Goal: Feedback & Contribution: Contribute content

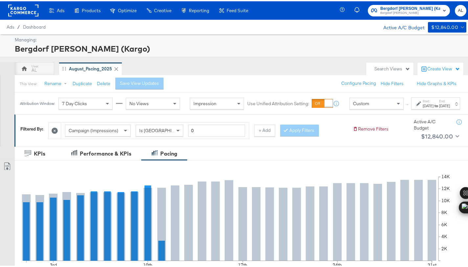
click at [423, 102] on label "Start:" at bounding box center [428, 100] width 11 height 4
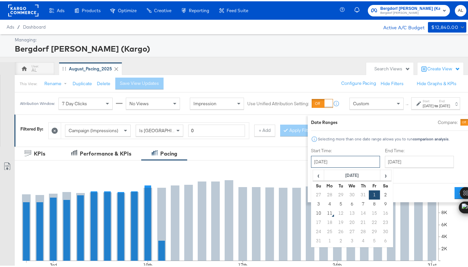
click at [327, 162] on input "August 1st 2025" at bounding box center [345, 160] width 69 height 12
click at [313, 202] on td "3" at bounding box center [318, 202] width 11 height 9
type input "[DATE]"
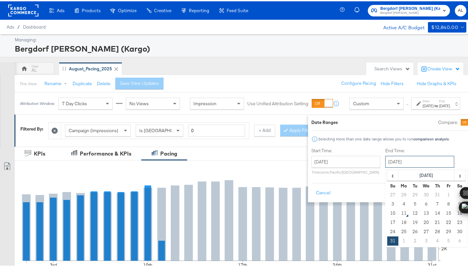
click at [387, 157] on input "[DATE]" at bounding box center [420, 160] width 69 height 12
click at [455, 202] on td "9" at bounding box center [460, 202] width 11 height 9
type input "[DATE]"
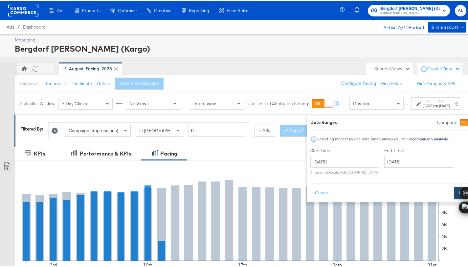
click at [454, 193] on button "Apply" at bounding box center [464, 192] width 21 height 12
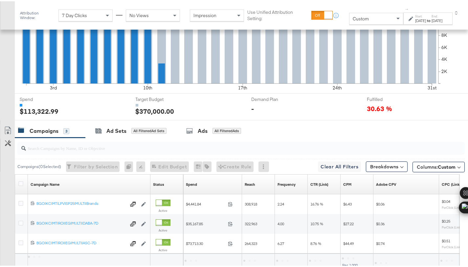
scroll to position [237, 0]
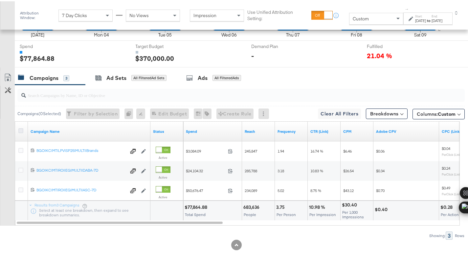
click at [22, 129] on icon at bounding box center [20, 129] width 5 height 5
click at [0, 0] on input "checkbox" at bounding box center [0, 0] width 0 height 0
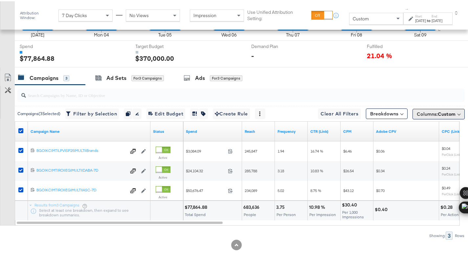
click at [421, 112] on span "Columns: Custom" at bounding box center [436, 112] width 39 height 7
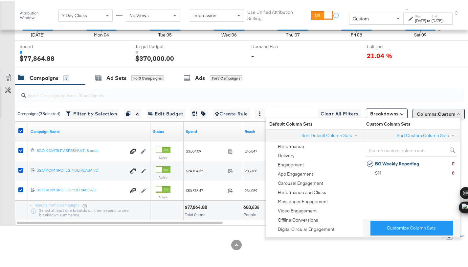
click at [421, 112] on span "Columns: Custom" at bounding box center [436, 112] width 39 height 7
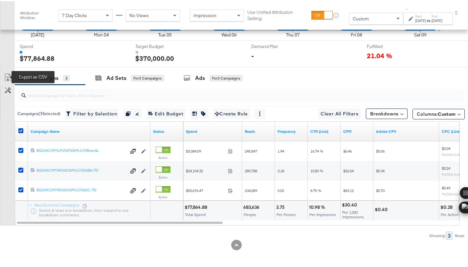
click at [10, 76] on icon at bounding box center [8, 76] width 8 height 8
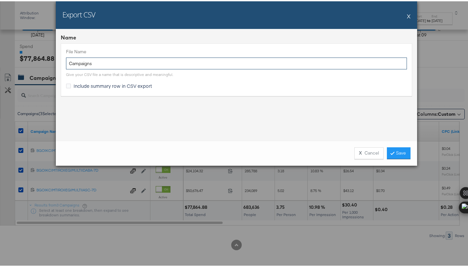
click at [67, 64] on input "Campaigns" at bounding box center [236, 62] width 341 height 12
type input "BG ttl LW Campaigns"
click at [103, 84] on span "Include summary row in CSV export" at bounding box center [113, 84] width 79 height 7
click at [0, 0] on input "Include summary row in CSV export" at bounding box center [0, 0] width 0 height 0
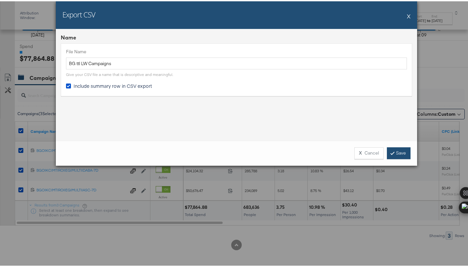
click at [398, 151] on link "Save" at bounding box center [399, 152] width 24 height 12
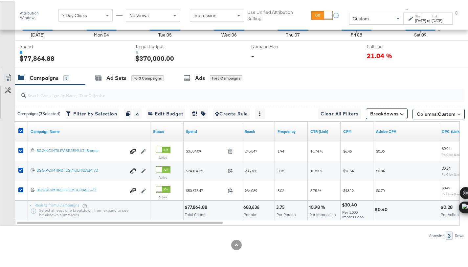
scroll to position [53, 0]
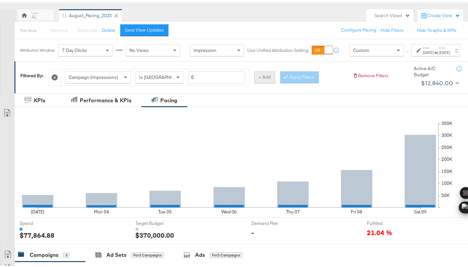
click at [261, 82] on button "+ Add" at bounding box center [264, 76] width 21 height 12
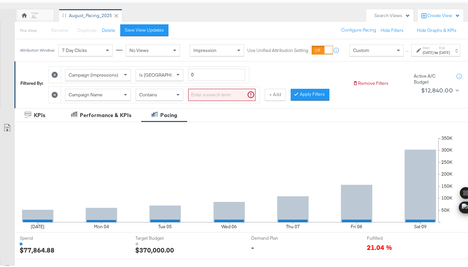
click at [121, 99] on div "Campaign Name" at bounding box center [97, 93] width 65 height 11
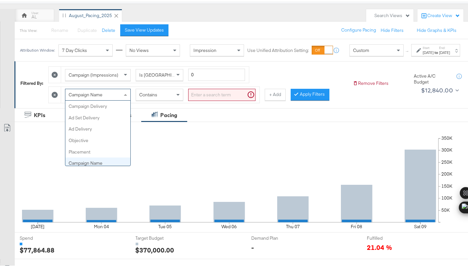
scroll to position [57, 0]
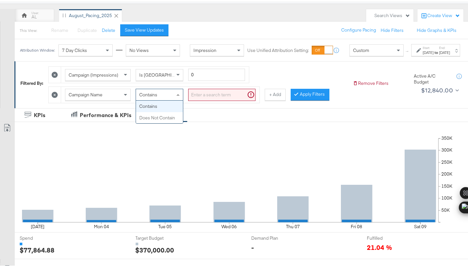
click at [148, 96] on span "Contains" at bounding box center [148, 93] width 18 height 6
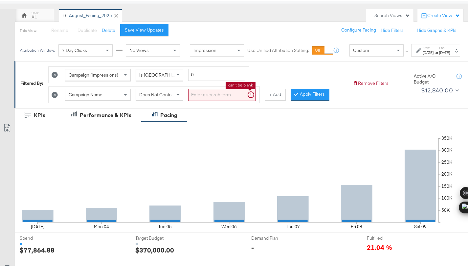
click at [219, 100] on input "search" at bounding box center [221, 93] width 67 height 12
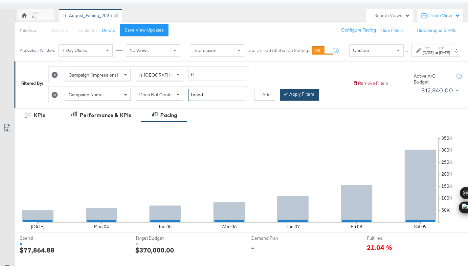
type input "brand"
click at [290, 99] on button "Apply Filters" at bounding box center [299, 93] width 39 height 12
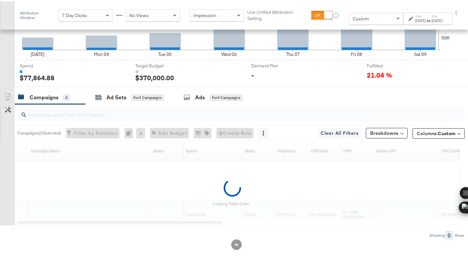
scroll to position [232, 0]
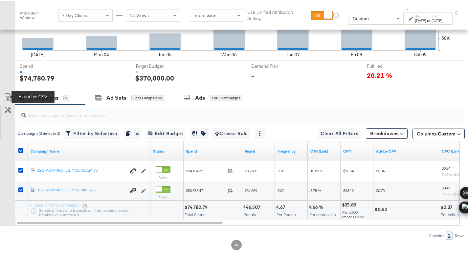
click at [7, 99] on icon at bounding box center [8, 96] width 8 height 8
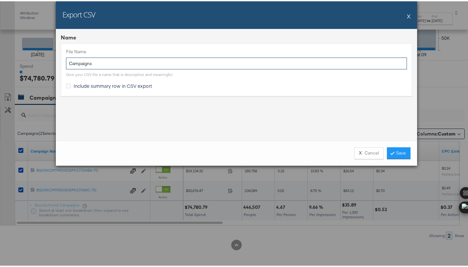
click at [66, 65] on input "Campaigns" at bounding box center [236, 62] width 341 height 12
type input "BG CONV Campaigns"
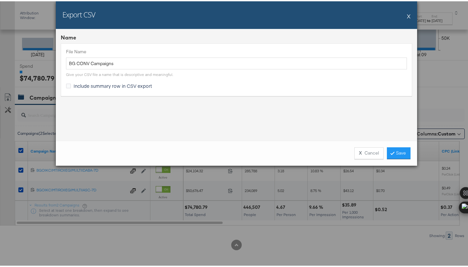
click at [99, 84] on span "Include summary row in CSV export" at bounding box center [113, 84] width 79 height 7
click at [0, 0] on input "Include summary row in CSV export" at bounding box center [0, 0] width 0 height 0
click at [389, 153] on link "Save" at bounding box center [399, 152] width 24 height 12
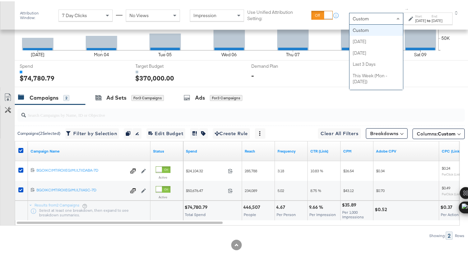
click at [372, 17] on div "Custom" at bounding box center [377, 17] width 54 height 11
click at [415, 13] on label "Start:" at bounding box center [420, 15] width 11 height 4
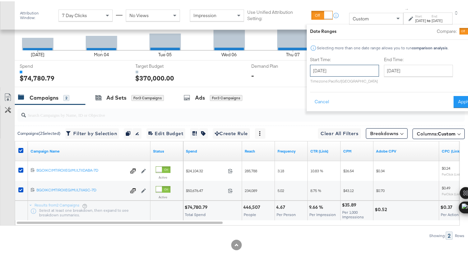
click at [341, 65] on input "August 3rd 2025" at bounding box center [344, 69] width 69 height 12
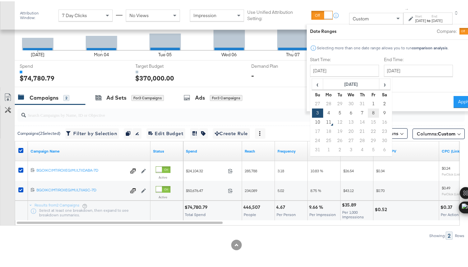
click at [368, 109] on td "8" at bounding box center [373, 111] width 11 height 9
type input "August 8th 2025"
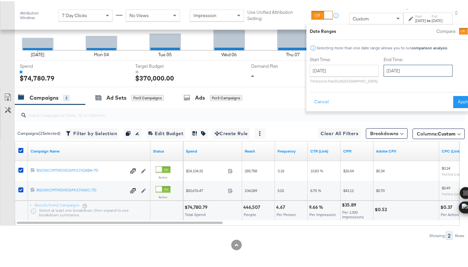
click at [384, 70] on input "August 9th 2025" at bounding box center [418, 69] width 69 height 12
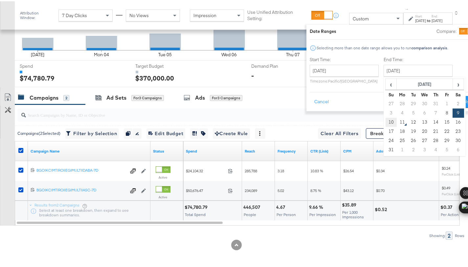
click at [386, 118] on td "10" at bounding box center [391, 120] width 11 height 9
type input "August 10th 2025"
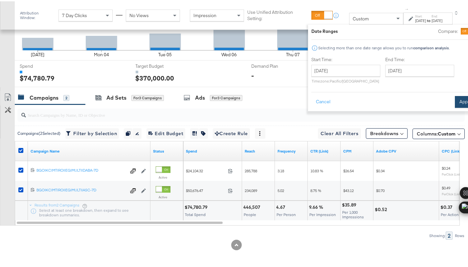
click at [455, 102] on button "Apply" at bounding box center [465, 101] width 21 height 12
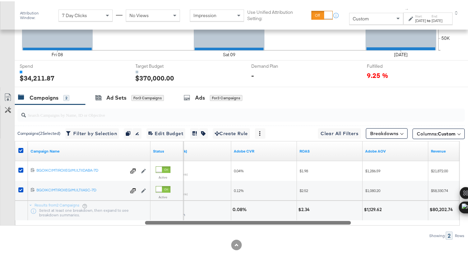
drag, startPoint x: 219, startPoint y: 221, endPoint x: 348, endPoint y: 233, distance: 129.8
click at [348, 233] on div "Campaigns ( 2 Selected) Filter by Selection Filter 2 campaigns Duplicate 2 camp…" at bounding box center [232, 170] width 465 height 135
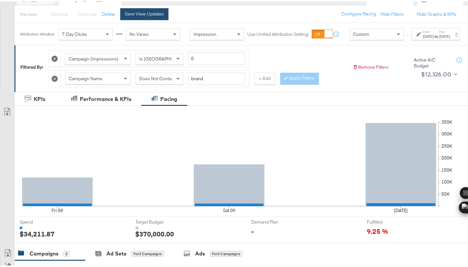
scroll to position [0, 0]
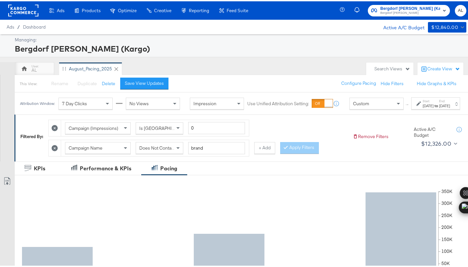
click at [56, 150] on icon at bounding box center [55, 147] width 6 height 6
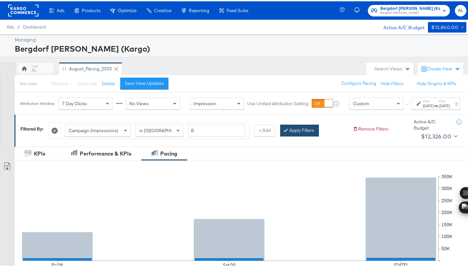
click at [287, 132] on div at bounding box center [287, 129] width 5 height 6
click at [21, 10] on rect at bounding box center [23, 9] width 30 height 12
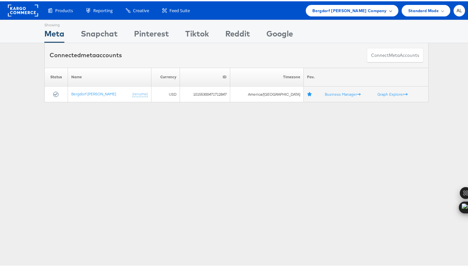
click at [336, 11] on span "Bergdorf Goodman Company" at bounding box center [350, 9] width 74 height 7
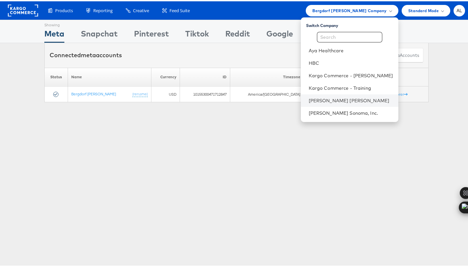
click at [338, 95] on li "[PERSON_NAME] [PERSON_NAME]" at bounding box center [350, 99] width 98 height 12
click at [314, 97] on link "[PERSON_NAME] [PERSON_NAME]" at bounding box center [351, 99] width 84 height 7
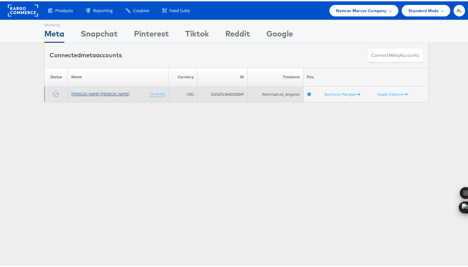
click at [91, 92] on link "[PERSON_NAME] [PERSON_NAME]" at bounding box center [100, 92] width 58 height 5
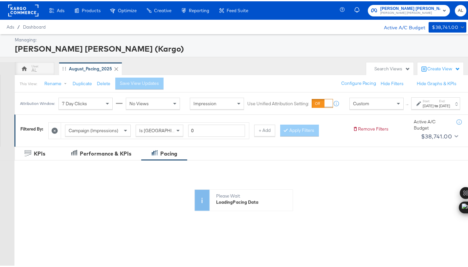
click at [423, 107] on div "Aug 1st 2025" at bounding box center [428, 104] width 11 height 5
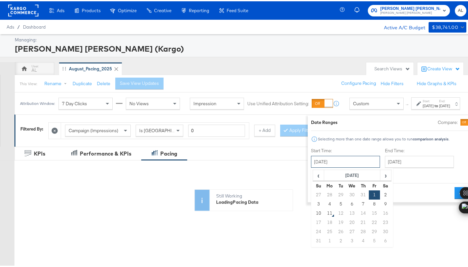
click at [346, 163] on input "August 1st 2025" at bounding box center [345, 160] width 69 height 12
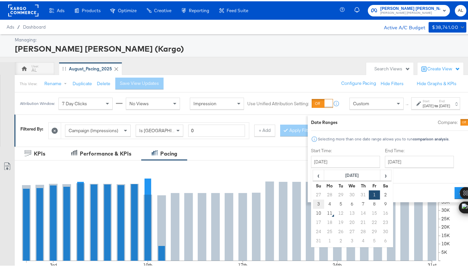
click at [313, 204] on td "3" at bounding box center [318, 202] width 11 height 9
type input "August 3rd 2025"
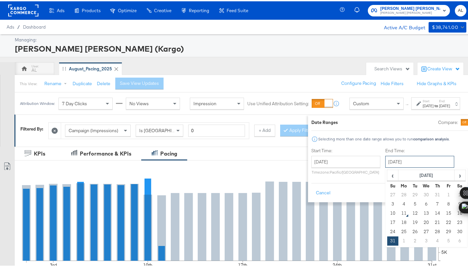
click at [386, 163] on input "August 31st 2025" at bounding box center [420, 160] width 69 height 12
click at [455, 202] on td "9" at bounding box center [460, 202] width 11 height 9
type input "August 9th 2025"
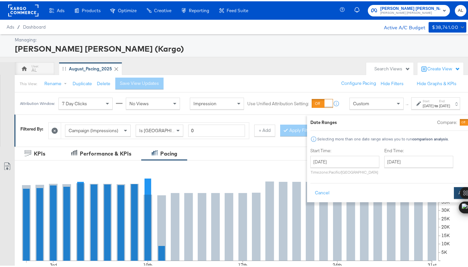
click at [454, 189] on button "Apply" at bounding box center [464, 192] width 21 height 12
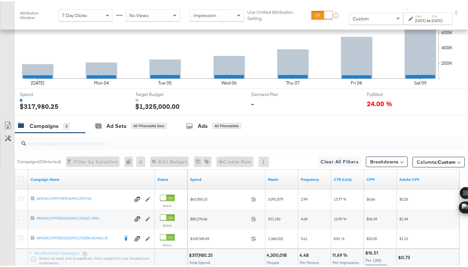
scroll to position [237, 0]
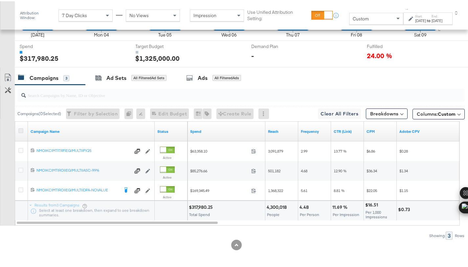
click at [21, 128] on icon at bounding box center [20, 129] width 5 height 5
click at [0, 0] on input "checkbox" at bounding box center [0, 0] width 0 height 0
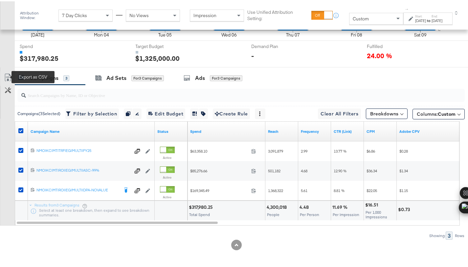
click at [10, 75] on icon at bounding box center [8, 76] width 8 height 8
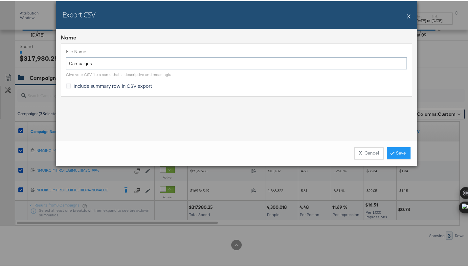
click at [67, 63] on input "Campaigns" at bounding box center [236, 62] width 341 height 12
type input "NM ttl LW Campaigns"
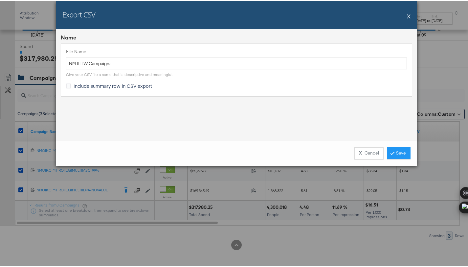
click at [121, 87] on span "Include summary row in CSV export" at bounding box center [113, 84] width 79 height 7
click at [0, 0] on input "Include summary row in CSV export" at bounding box center [0, 0] width 0 height 0
click at [399, 153] on link "Save" at bounding box center [399, 152] width 24 height 12
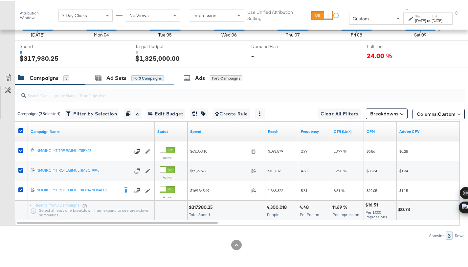
click at [112, 81] on div "Ad Sets for 3 Campaigns" at bounding box center [129, 77] width 88 height 14
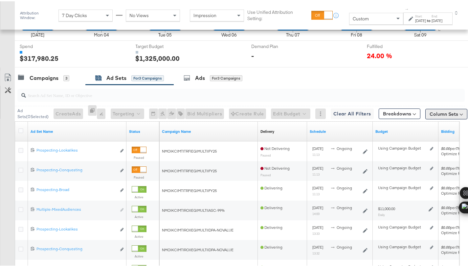
click at [445, 109] on button "Column Sets" at bounding box center [447, 112] width 42 height 11
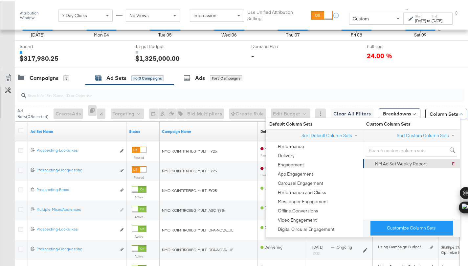
click at [429, 159] on div "NM Ad Set Weekly Report Delete NM Ad Set Weekly Report" at bounding box center [411, 162] width 88 height 9
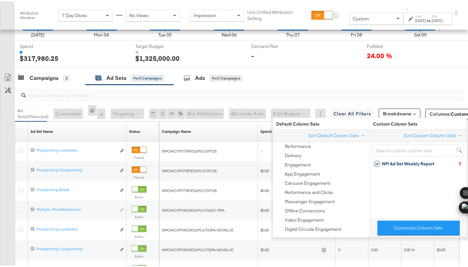
click at [465, 75] on div at bounding box center [469, 77] width 8 height 14
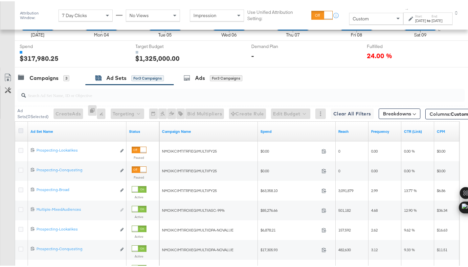
click at [21, 129] on icon at bounding box center [20, 129] width 5 height 5
click at [0, 0] on input "checkbox" at bounding box center [0, 0] width 0 height 0
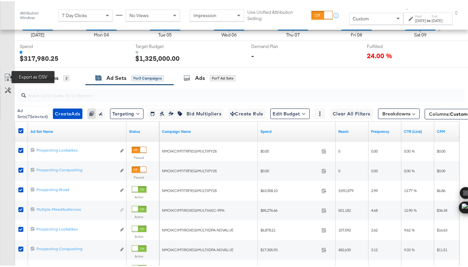
click at [6, 75] on icon at bounding box center [8, 76] width 8 height 8
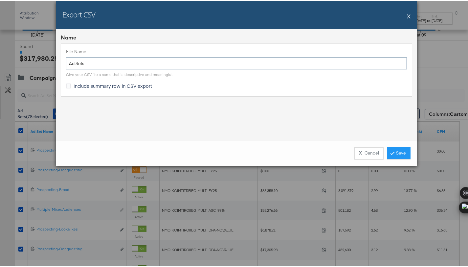
click at [67, 62] on input "Ad Sets" at bounding box center [236, 62] width 341 height 12
type input "NM Ad Sets"
click at [104, 82] on span "Include summary row in CSV export" at bounding box center [113, 84] width 79 height 7
click at [0, 0] on input "Include summary row in CSV export" at bounding box center [0, 0] width 0 height 0
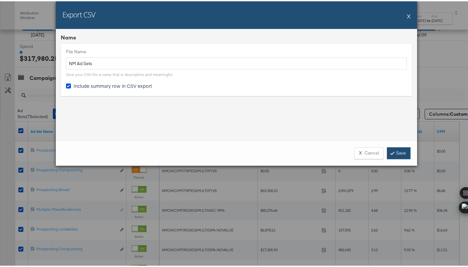
click at [389, 150] on link "Save" at bounding box center [399, 152] width 24 height 12
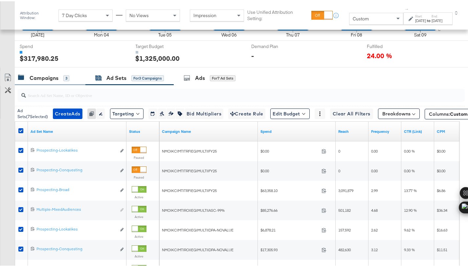
click at [42, 78] on div "Campaigns" at bounding box center [44, 77] width 29 height 8
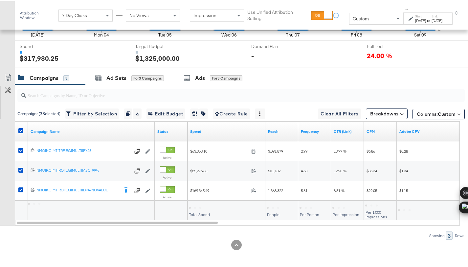
click at [409, 15] on div "Start: Aug 3rd 2025 to End: Aug 9th 2025" at bounding box center [426, 18] width 34 height 10
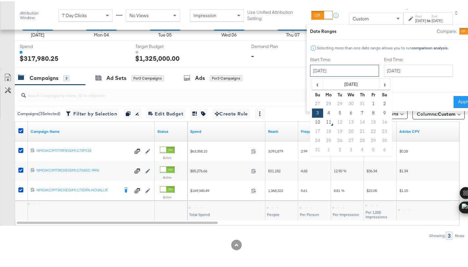
click at [342, 67] on input "August 3rd 2025" at bounding box center [344, 69] width 69 height 12
click at [368, 110] on td "8" at bounding box center [373, 111] width 11 height 9
type input "August 8th 2025"
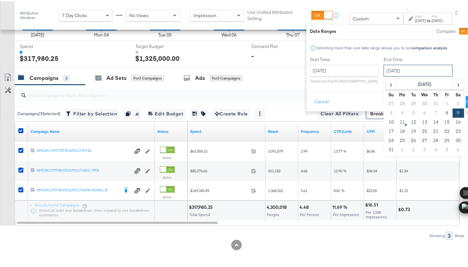
click at [384, 70] on input "August 9th 2025" at bounding box center [418, 69] width 69 height 12
click at [386, 120] on td "10" at bounding box center [391, 120] width 11 height 9
type input "August 10th 2025"
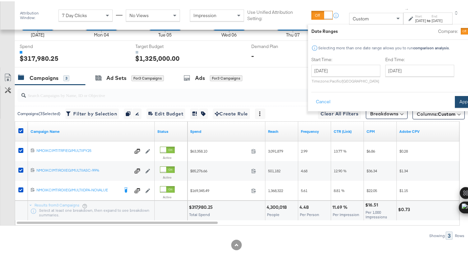
click at [455, 100] on button "Apply" at bounding box center [465, 101] width 21 height 12
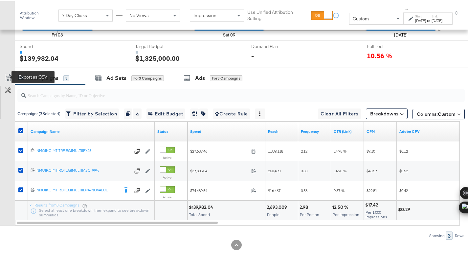
click at [6, 74] on icon at bounding box center [8, 76] width 8 height 8
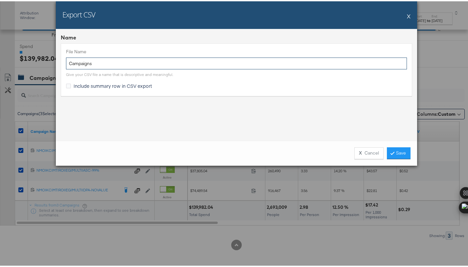
click at [67, 60] on input "Campaigns" at bounding box center [236, 62] width 341 height 12
type input "NM l3 Campaigns"
click at [86, 85] on span "Include summary row in CSV export" at bounding box center [113, 84] width 79 height 7
click at [0, 0] on input "Include summary row in CSV export" at bounding box center [0, 0] width 0 height 0
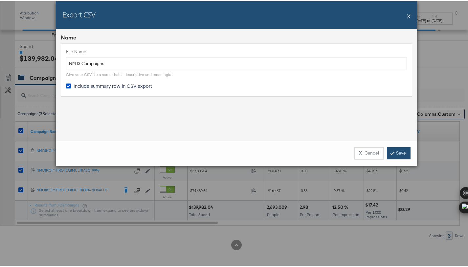
click at [391, 153] on link "Save" at bounding box center [399, 152] width 24 height 12
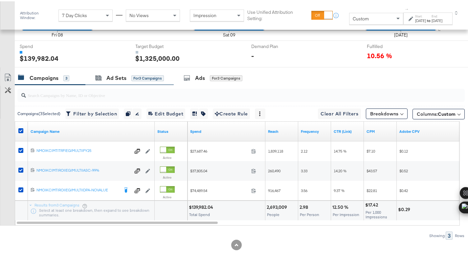
click at [121, 80] on div "Ad Sets for 3 Campaigns" at bounding box center [129, 77] width 88 height 14
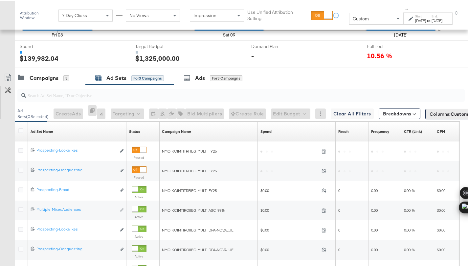
click at [429, 117] on button "Columns: Custom" at bounding box center [452, 112] width 52 height 11
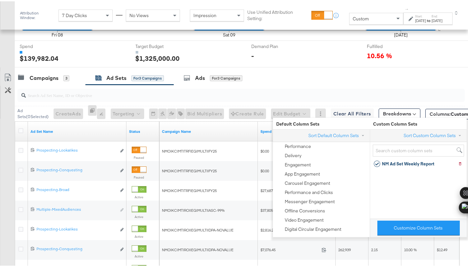
click at [410, 74] on div "Campaigns 3 Ad Sets for 3 Campaigns Ads for 3 Campaigns" at bounding box center [244, 77] width 458 height 14
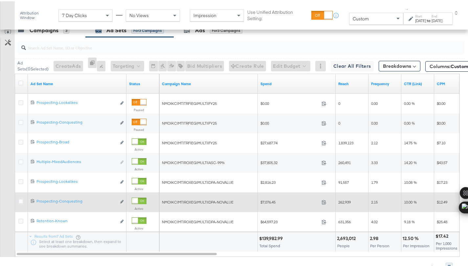
scroll to position [286, 0]
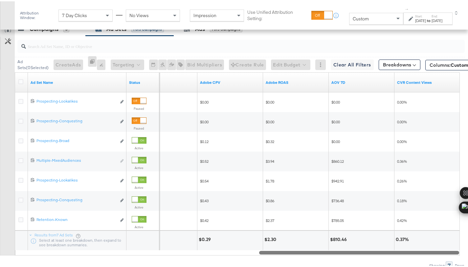
drag, startPoint x: 192, startPoint y: 251, endPoint x: 444, endPoint y: 263, distance: 253.0
click at [444, 263] on div "Ad Sets ( 0 Selected) Create Ads At least one ad set must be selected 0 Rename …" at bounding box center [232, 152] width 465 height 234
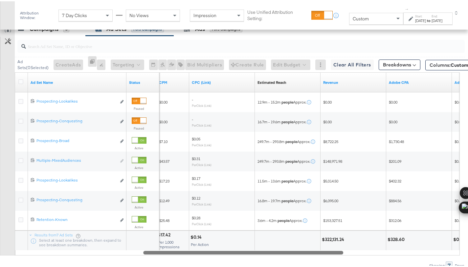
drag, startPoint x: 435, startPoint y: 251, endPoint x: 319, endPoint y: 251, distance: 116.0
click at [319, 251] on div at bounding box center [243, 251] width 200 height 6
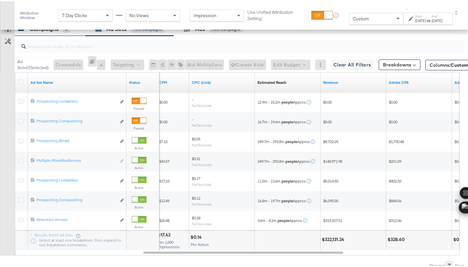
click at [50, 31] on div "Campaigns 3" at bounding box center [50, 28] width 71 height 14
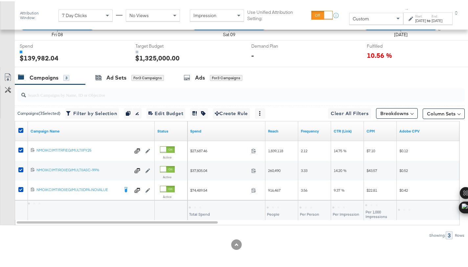
scroll to position [237, 0]
click at [21, 130] on icon at bounding box center [20, 129] width 5 height 5
click at [0, 0] on input "checkbox" at bounding box center [0, 0] width 0 height 0
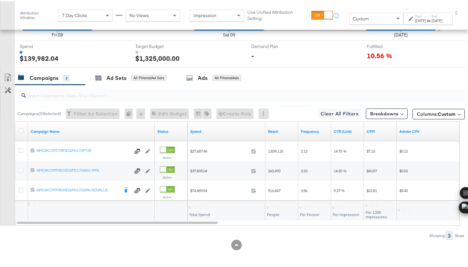
click at [21, 149] on icon at bounding box center [20, 149] width 5 height 5
click at [0, 0] on input "checkbox" at bounding box center [0, 0] width 0 height 0
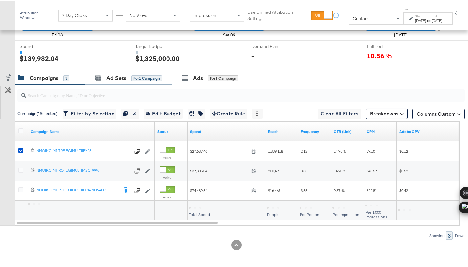
click at [114, 81] on div "Ad Sets for 1 Campaign" at bounding box center [128, 77] width 86 height 14
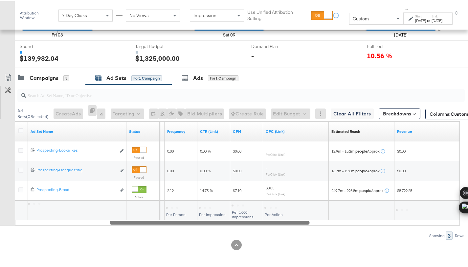
drag, startPoint x: 173, startPoint y: 220, endPoint x: 266, endPoint y: 224, distance: 93.1
click at [266, 224] on div "Ad Sets ( 0 Selected) Create Ads At least one ad set must be selected 0 Rename …" at bounding box center [232, 160] width 465 height 155
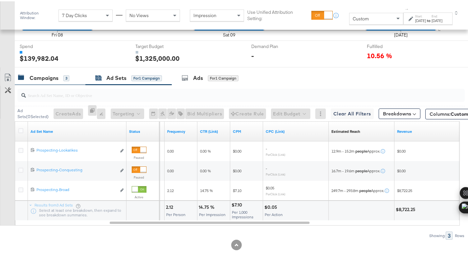
click at [50, 76] on div "Campaigns" at bounding box center [44, 77] width 29 height 8
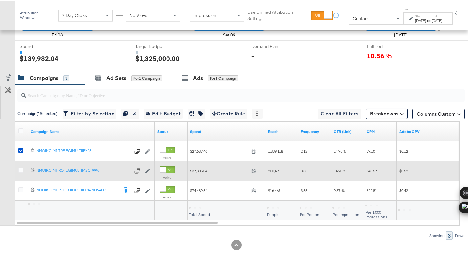
drag, startPoint x: 21, startPoint y: 149, endPoint x: 24, endPoint y: 164, distance: 15.8
click at [21, 149] on icon at bounding box center [20, 149] width 5 height 5
click at [0, 0] on input "checkbox" at bounding box center [0, 0] width 0 height 0
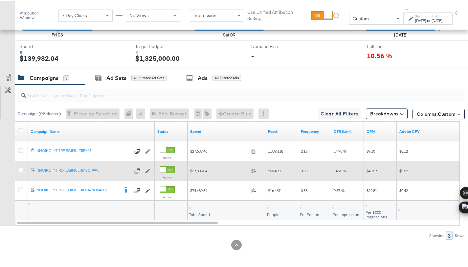
click at [24, 168] on div at bounding box center [21, 169] width 7 height 7
click at [22, 168] on icon at bounding box center [20, 168] width 5 height 5
click at [0, 0] on input "checkbox" at bounding box center [0, 0] width 0 height 0
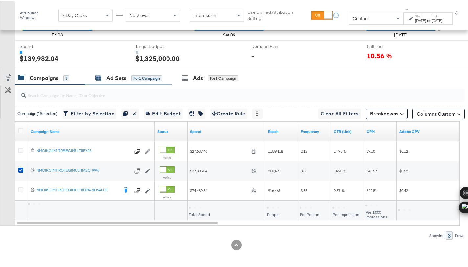
click at [110, 79] on div "Ad Sets" at bounding box center [116, 77] width 20 height 8
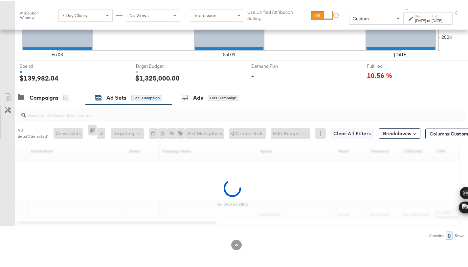
scroll to position [197, 0]
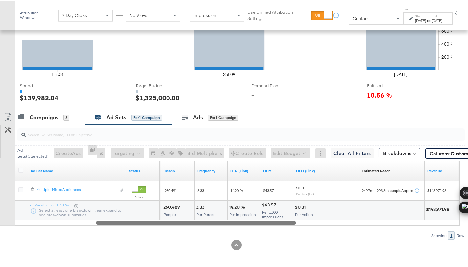
drag, startPoint x: 203, startPoint y: 221, endPoint x: 283, endPoint y: 231, distance: 80.1
click at [283, 231] on div "Ad Sets ( 0 Selected) Create Ads At least one ad set must be selected 0 Rename …" at bounding box center [232, 180] width 465 height 115
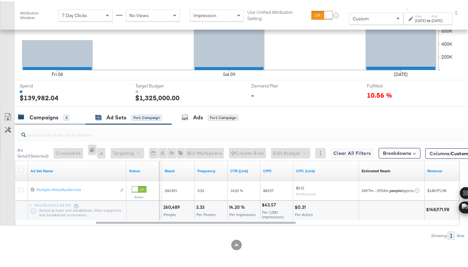
click at [41, 117] on div "Campaigns" at bounding box center [44, 116] width 29 height 8
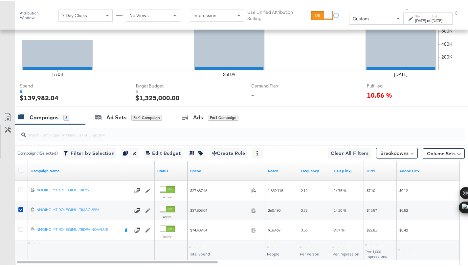
scroll to position [237, 0]
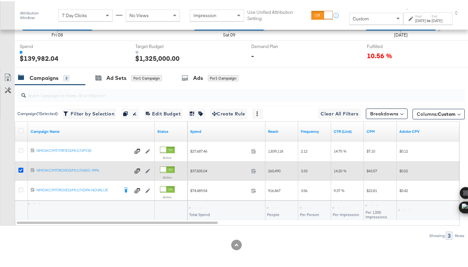
click at [21, 170] on icon at bounding box center [20, 168] width 5 height 5
click at [0, 0] on input "checkbox" at bounding box center [0, 0] width 0 height 0
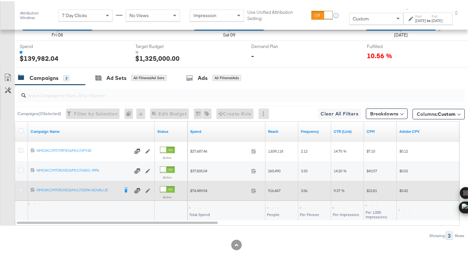
click at [21, 190] on icon at bounding box center [20, 188] width 5 height 5
click at [0, 0] on input "checkbox" at bounding box center [0, 0] width 0 height 0
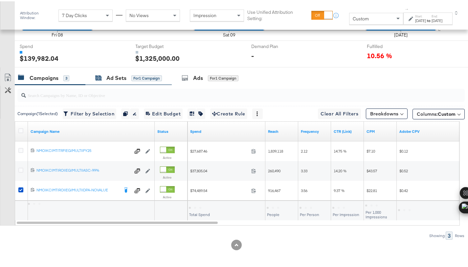
click at [112, 77] on div "Ad Sets" at bounding box center [116, 77] width 20 height 8
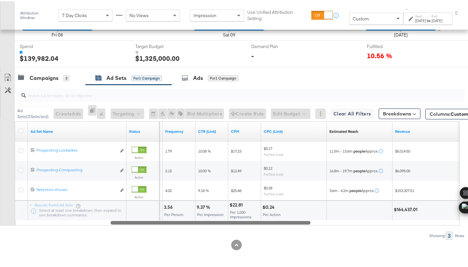
drag, startPoint x: 183, startPoint y: 221, endPoint x: 277, endPoint y: 225, distance: 94.1
click at [277, 225] on div "Ad Sets ( 0 Selected) Create Ads At least one ad set must be selected 0 Rename …" at bounding box center [232, 160] width 465 height 155
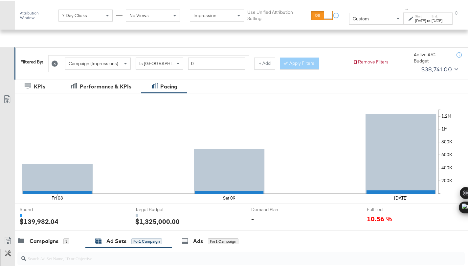
scroll to position [0, 0]
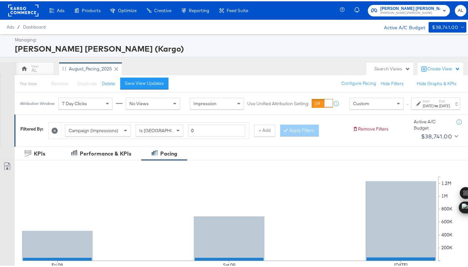
click at [26, 8] on rect at bounding box center [23, 9] width 30 height 12
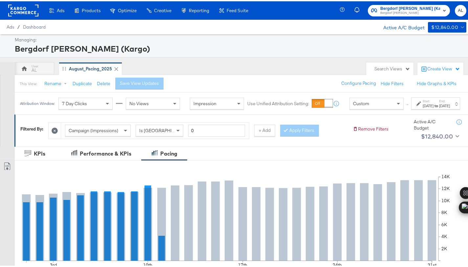
click at [417, 105] on icon at bounding box center [419, 102] width 5 height 5
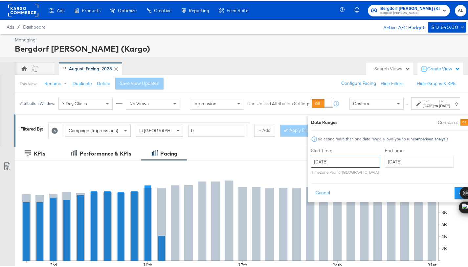
click at [339, 161] on input "[DATE]" at bounding box center [345, 160] width 69 height 12
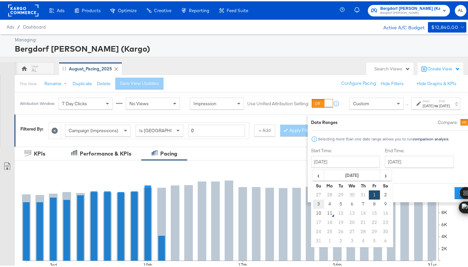
click at [313, 203] on td "3" at bounding box center [318, 202] width 11 height 9
type input "August 3rd 2025"
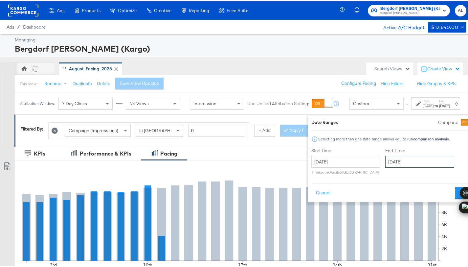
click at [386, 158] on input "August 31st 2025" at bounding box center [420, 160] width 69 height 12
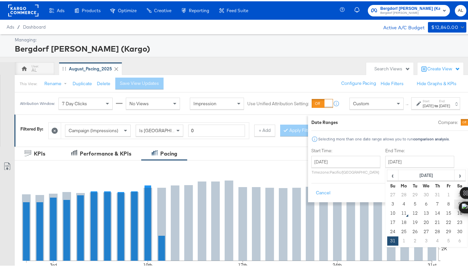
click at [455, 203] on td "9" at bounding box center [460, 202] width 11 height 9
type input "August 9th 2025"
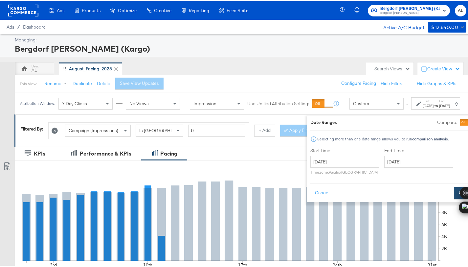
click at [454, 196] on button "Apply" at bounding box center [464, 192] width 21 height 12
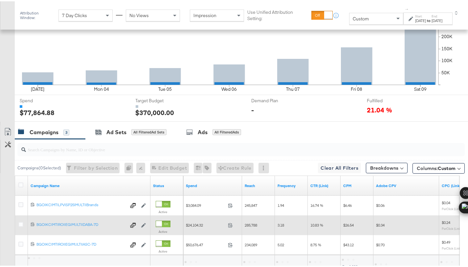
scroll to position [237, 0]
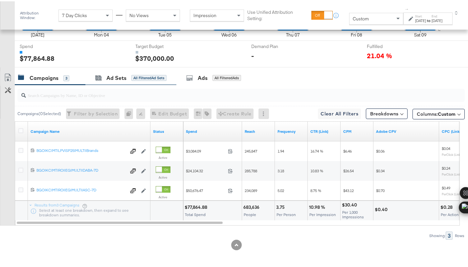
click at [122, 81] on div "Ad Sets All Filtered Ad Sets" at bounding box center [130, 77] width 91 height 14
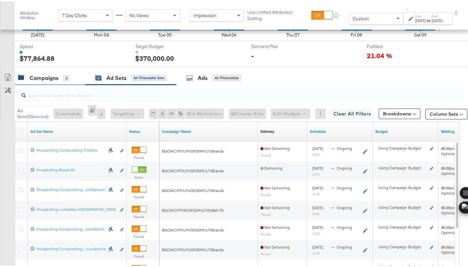
click at [53, 82] on div "Campaigns 3" at bounding box center [50, 77] width 71 height 14
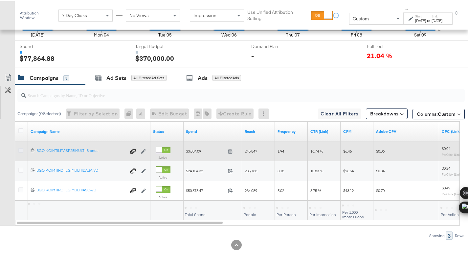
click at [21, 150] on icon at bounding box center [20, 149] width 5 height 5
click at [0, 0] on input "checkbox" at bounding box center [0, 0] width 0 height 0
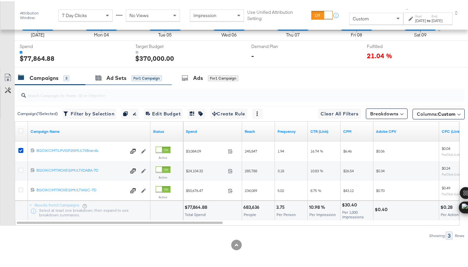
click at [116, 81] on div "Ad Sets for 1 Campaign" at bounding box center [128, 77] width 86 height 14
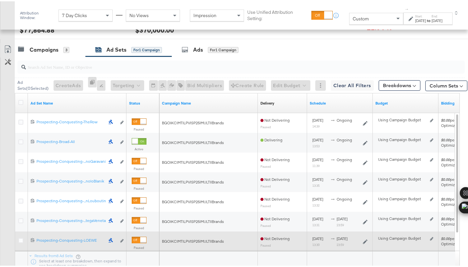
scroll to position [266, 0]
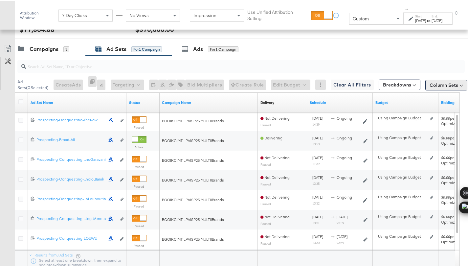
click at [430, 88] on button "Column Sets" at bounding box center [447, 84] width 42 height 11
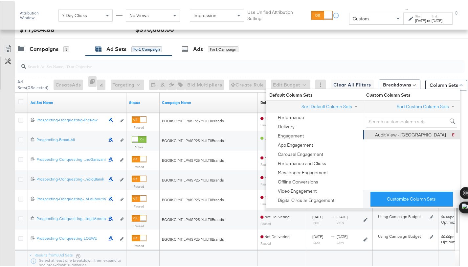
click at [404, 135] on div "Audit View - Austin" at bounding box center [410, 133] width 71 height 6
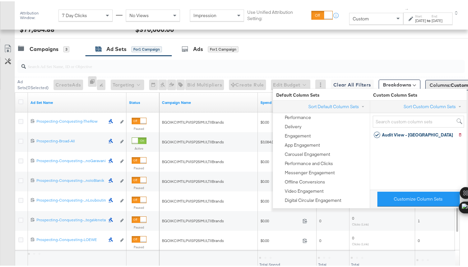
click at [430, 84] on span "Columns: Custom" at bounding box center [449, 84] width 39 height 7
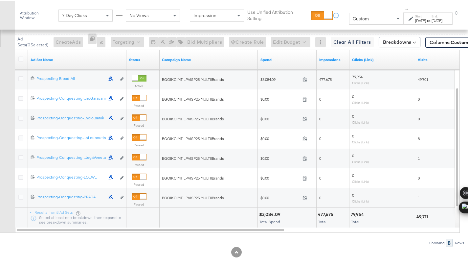
scroll to position [309, 0]
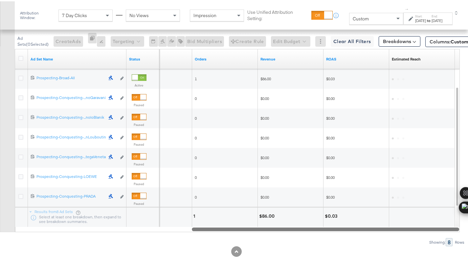
drag, startPoint x: 236, startPoint y: 227, endPoint x: 438, endPoint y: 224, distance: 201.5
click at [438, 224] on div "Ad Set Name Status Visits Orders Revenue ROAS Estimated Reach Sorting Unavailab…" at bounding box center [237, 139] width 445 height 183
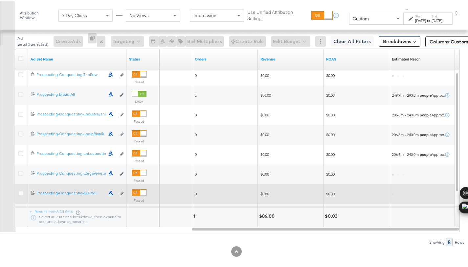
scroll to position [218, 0]
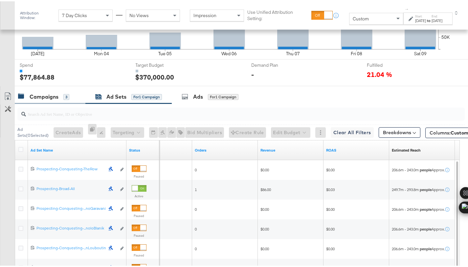
click at [37, 95] on div "Campaigns" at bounding box center [44, 96] width 29 height 8
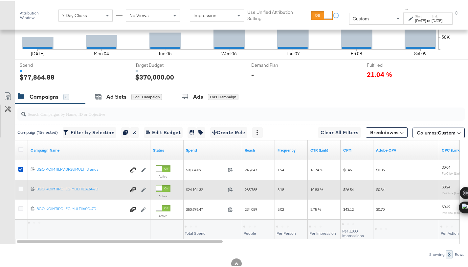
drag, startPoint x: 22, startPoint y: 168, endPoint x: 22, endPoint y: 182, distance: 14.5
click at [22, 168] on icon at bounding box center [20, 167] width 5 height 5
click at [0, 0] on input "checkbox" at bounding box center [0, 0] width 0 height 0
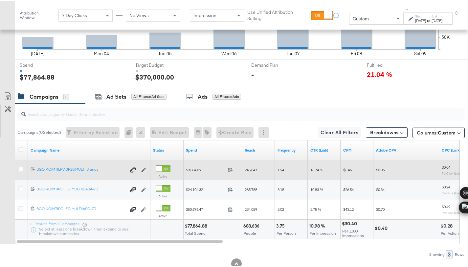
click at [21, 187] on icon at bounding box center [20, 187] width 5 height 5
click at [0, 0] on input "checkbox" at bounding box center [0, 0] width 0 height 0
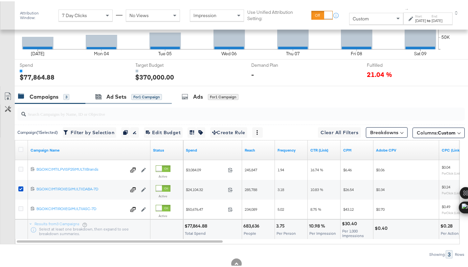
click at [115, 99] on div "Ad Sets for 1 Campaign" at bounding box center [128, 95] width 86 height 14
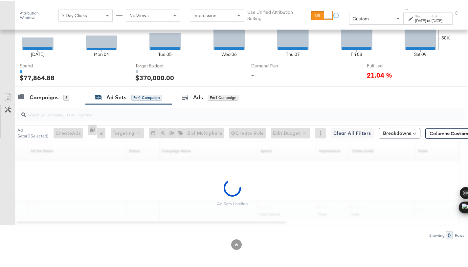
scroll to position [217, 0]
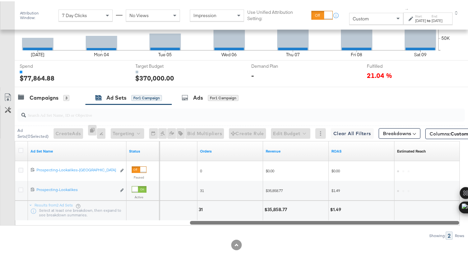
drag, startPoint x: 252, startPoint y: 221, endPoint x: 448, endPoint y: 229, distance: 196.1
click at [448, 229] on div "Ad Sets ( 0 Selected) Create Ads At least one ad set must be selected 0 Rename …" at bounding box center [232, 170] width 465 height 135
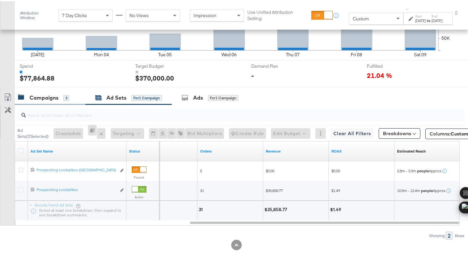
click at [45, 89] on div "Campaigns 3" at bounding box center [50, 96] width 71 height 14
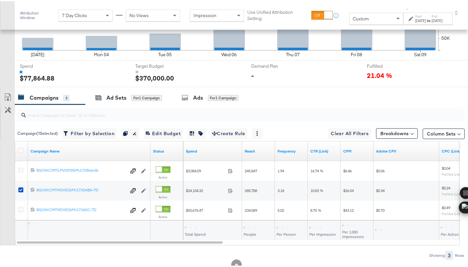
scroll to position [218, 0]
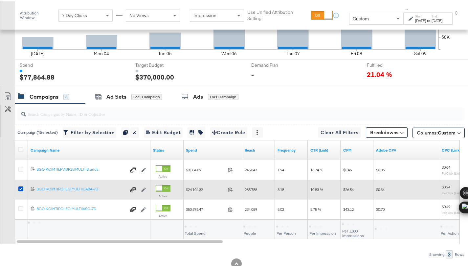
click at [21, 187] on icon at bounding box center [20, 187] width 5 height 5
click at [0, 0] on input "checkbox" at bounding box center [0, 0] width 0 height 0
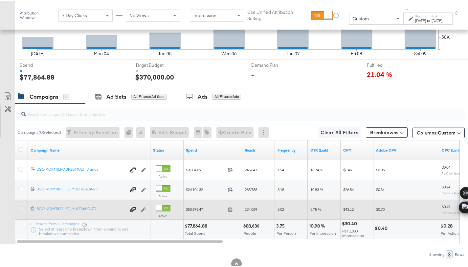
click at [21, 207] on icon at bounding box center [20, 207] width 5 height 5
click at [0, 0] on input "checkbox" at bounding box center [0, 0] width 0 height 0
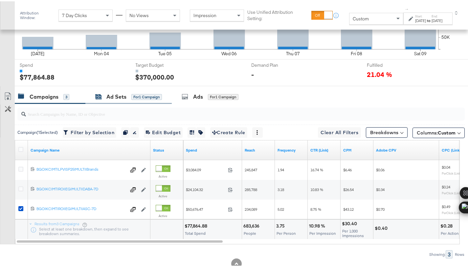
click at [117, 98] on div "Ad Sets" at bounding box center [116, 96] width 20 height 8
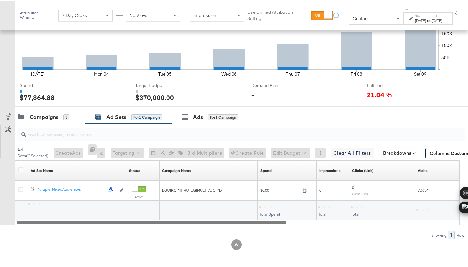
scroll to position [197, 0]
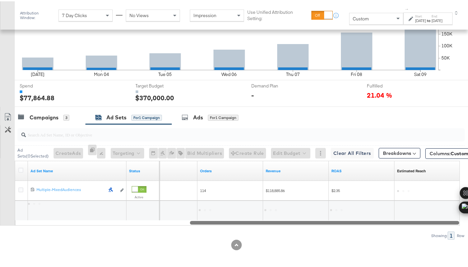
drag, startPoint x: 182, startPoint y: 223, endPoint x: 403, endPoint y: 238, distance: 221.7
click at [403, 238] on div "KPIs Performance & KPIs Pacing Export Pacing Data Aug 03 Mon 04 Tue 05 Wed 06 T…" at bounding box center [236, 111] width 473 height 313
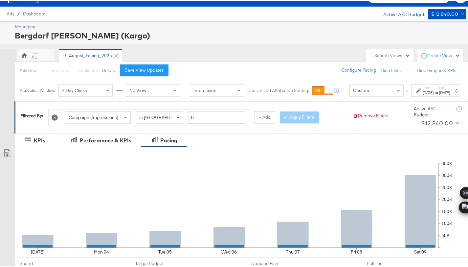
scroll to position [0, 0]
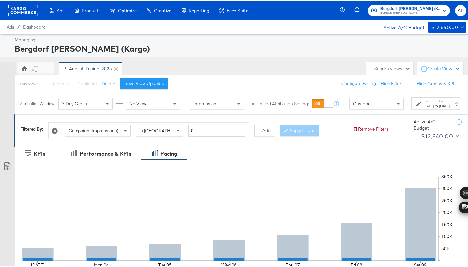
click at [21, 9] on rect at bounding box center [23, 9] width 30 height 12
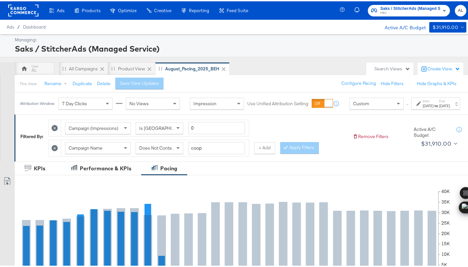
click at [372, 108] on div "Custom" at bounding box center [377, 102] width 54 height 11
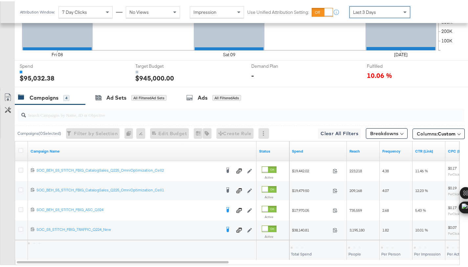
scroll to position [264, 0]
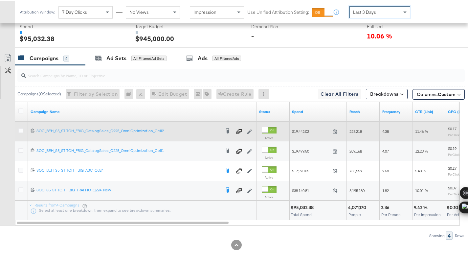
click at [21, 109] on icon at bounding box center [20, 109] width 5 height 5
click at [0, 0] on input "checkbox" at bounding box center [0, 0] width 0 height 0
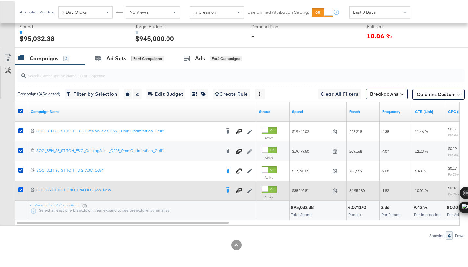
click at [18, 188] on icon at bounding box center [20, 188] width 5 height 5
click at [0, 0] on input "checkbox" at bounding box center [0, 0] width 0 height 0
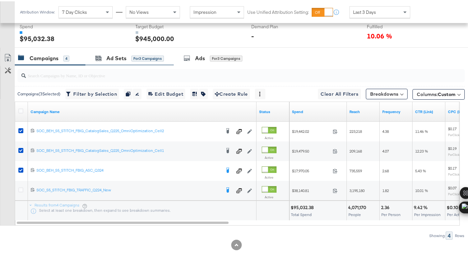
click at [114, 50] on div "Ad Sets for 3 Campaigns" at bounding box center [129, 57] width 88 height 14
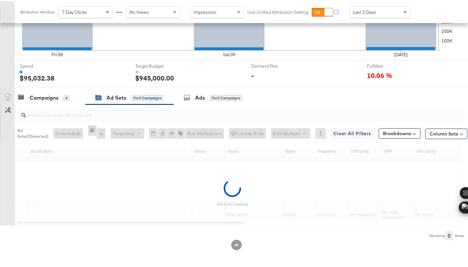
scroll to position [245, 0]
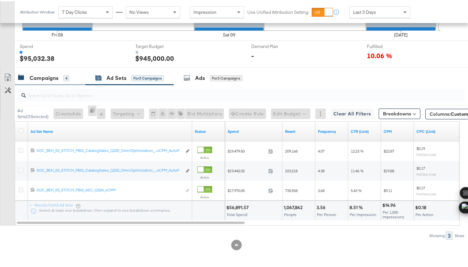
click at [34, 77] on div "Campaigns" at bounding box center [44, 77] width 29 height 8
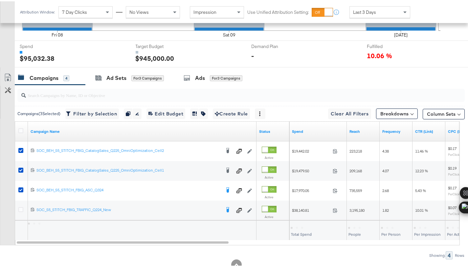
scroll to position [264, 0]
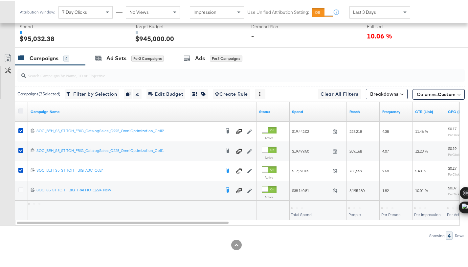
click at [21, 108] on icon at bounding box center [20, 109] width 5 height 5
click at [0, 0] on input "checkbox" at bounding box center [0, 0] width 0 height 0
click at [21, 108] on icon at bounding box center [20, 109] width 5 height 5
click at [0, 0] on input "checkbox" at bounding box center [0, 0] width 0 height 0
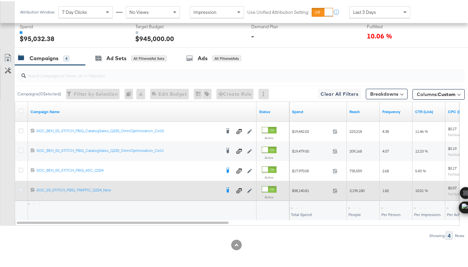
click at [21, 189] on icon at bounding box center [20, 188] width 5 height 5
click at [0, 0] on input "checkbox" at bounding box center [0, 0] width 0 height 0
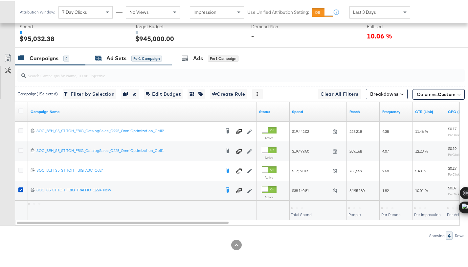
click at [110, 56] on div "Ad Sets" at bounding box center [116, 57] width 20 height 8
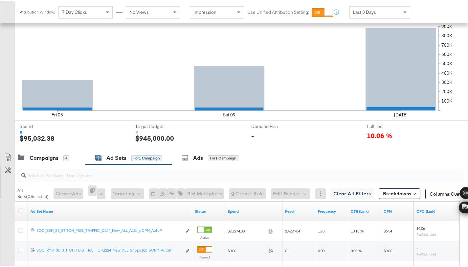
scroll to position [0, 0]
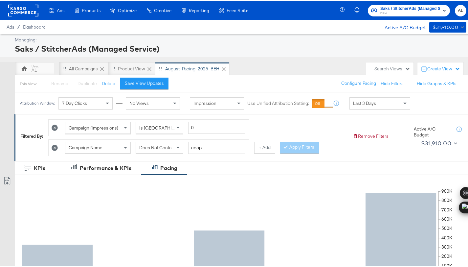
click at [23, 13] on rect at bounding box center [23, 9] width 30 height 12
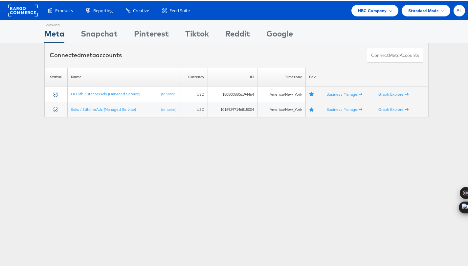
click at [358, 9] on span "HBC Company" at bounding box center [372, 9] width 29 height 7
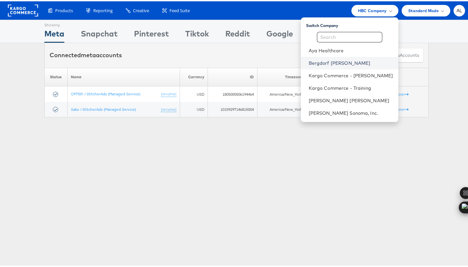
click at [336, 63] on link "Bergdorf [PERSON_NAME]" at bounding box center [351, 61] width 84 height 7
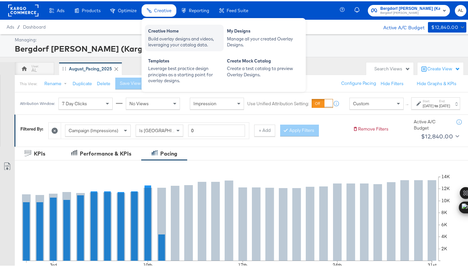
click at [223, 36] on div "Creative Home Build overlay designs and videos, leveraging your catalog data." at bounding box center [184, 36] width 79 height 27
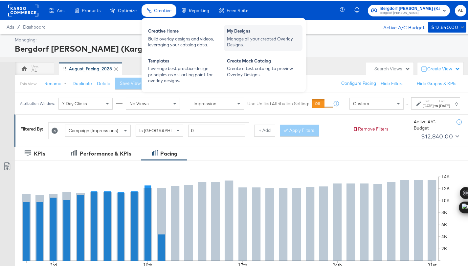
click at [233, 36] on div "Manage all your created Overlay Designs." at bounding box center [263, 41] width 72 height 12
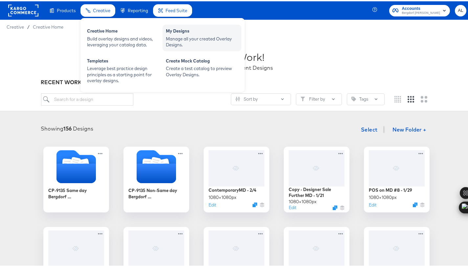
click at [196, 37] on div "Manage all your created Overlay Designs." at bounding box center [202, 41] width 72 height 12
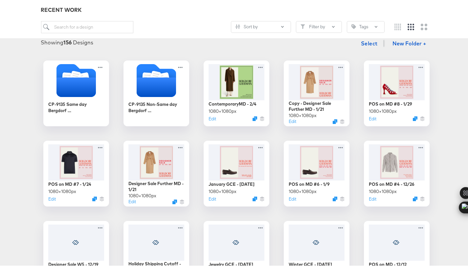
scroll to position [89, 0]
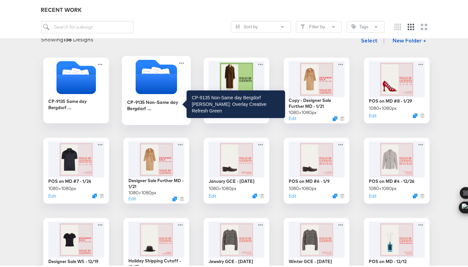
click at [157, 105] on div "CP-9135 Non-Same day Bergdorf [PERSON_NAME]: Overlay Creative Refresh Green" at bounding box center [156, 103] width 59 height 13
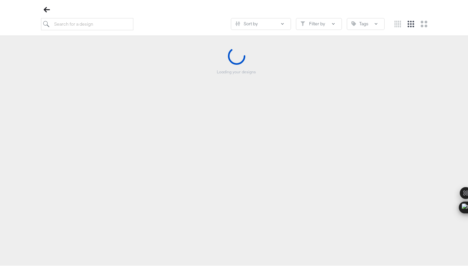
scroll to position [75, 0]
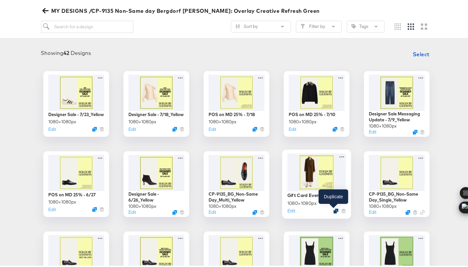
click at [334, 210] on icon "Duplicate" at bounding box center [336, 209] width 5 height 5
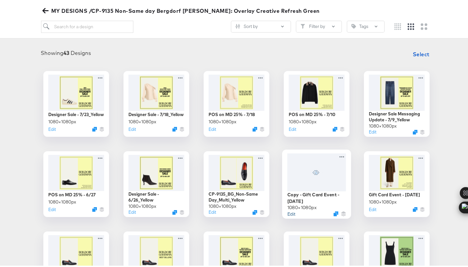
click at [290, 213] on button "Edit" at bounding box center [292, 212] width 8 height 6
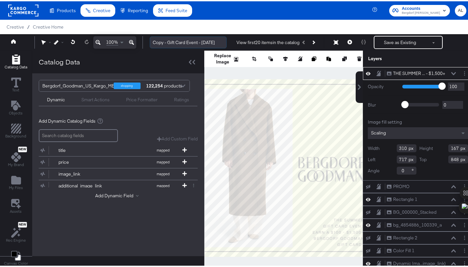
click at [194, 41] on input "Copy - Gift Card Event - [DATE]" at bounding box center [188, 41] width 77 height 12
drag, startPoint x: 168, startPoint y: 40, endPoint x: 143, endPoint y: 42, distance: 25.4
click at [143, 42] on div "100% Copy - Gift Card Event - [DATE] View first 20 items in the catalog Save as…" at bounding box center [236, 41] width 473 height 16
click at [196, 40] on input "Gift Card Event - [DATE]" at bounding box center [188, 41] width 77 height 12
type input "Gift Card Event - [DATE]"
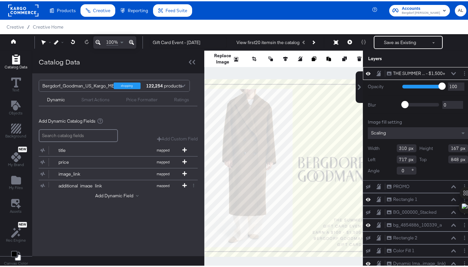
click at [250, 27] on div "Creative / Creative Home" at bounding box center [236, 25] width 473 height 14
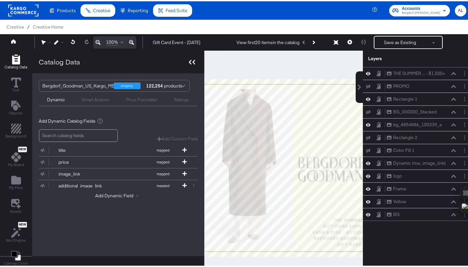
click at [194, 62] on icon at bounding box center [194, 60] width 3 height 5
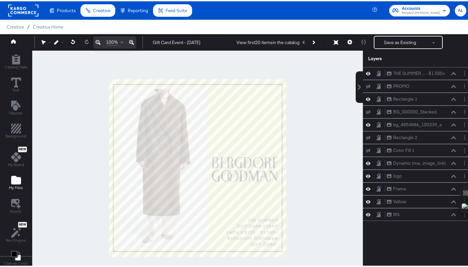
click at [15, 179] on icon "Add Files" at bounding box center [16, 179] width 10 height 9
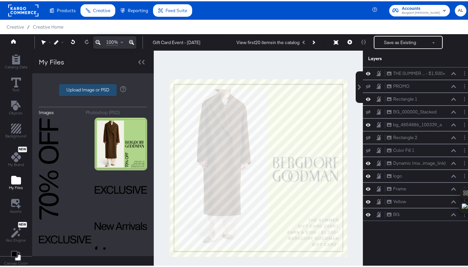
click at [88, 89] on label "Upload Image or PSD" at bounding box center [87, 88] width 57 height 11
click at [93, 89] on input "Upload Image or PSD" at bounding box center [93, 89] width 0 height 0
type input "C:\fakepath\BG Branded General 1 2 (1).psd"
